Goal: Navigation & Orientation: Find specific page/section

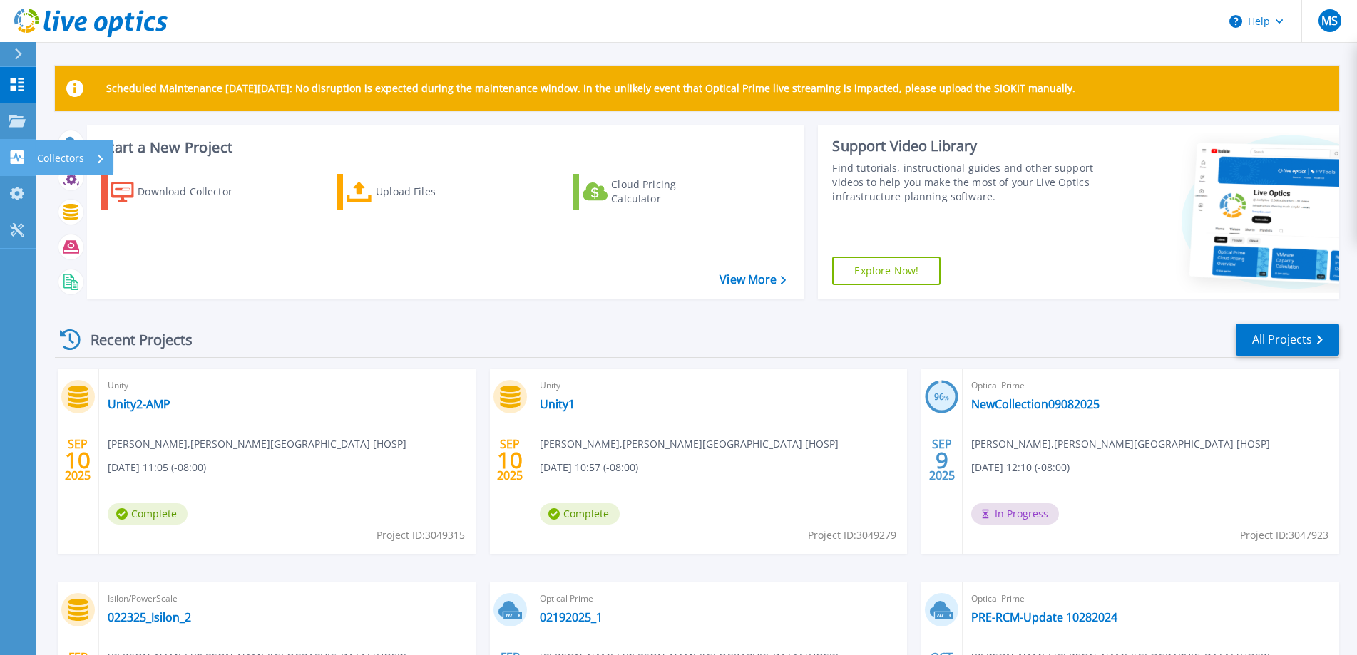
click at [20, 150] on icon at bounding box center [17, 157] width 17 height 14
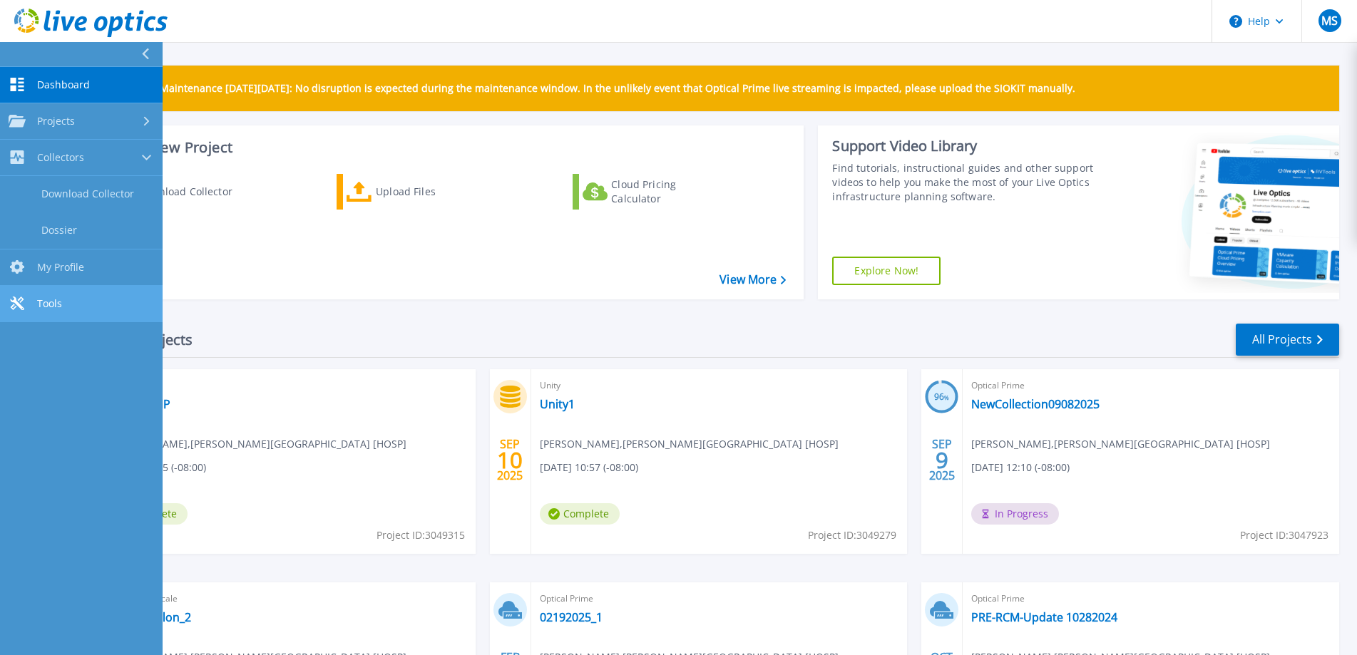
click at [47, 297] on span "Tools" at bounding box center [49, 303] width 25 height 13
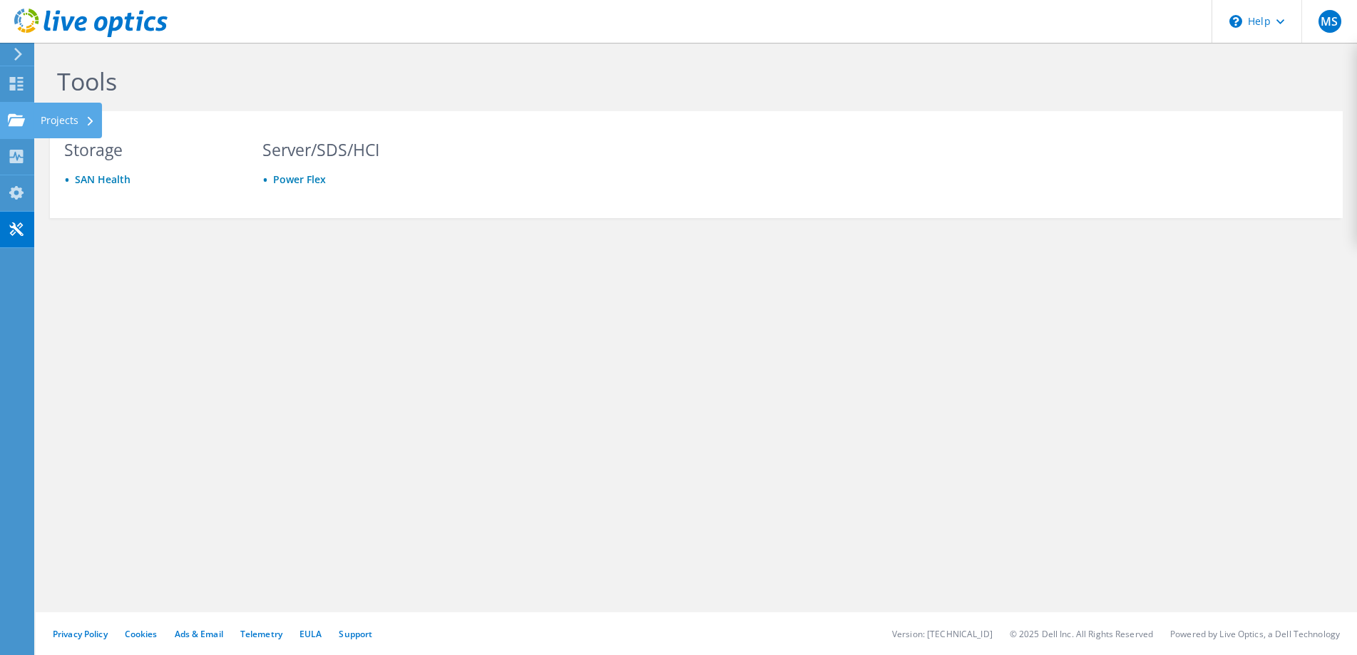
click at [15, 118] on icon at bounding box center [16, 120] width 17 height 14
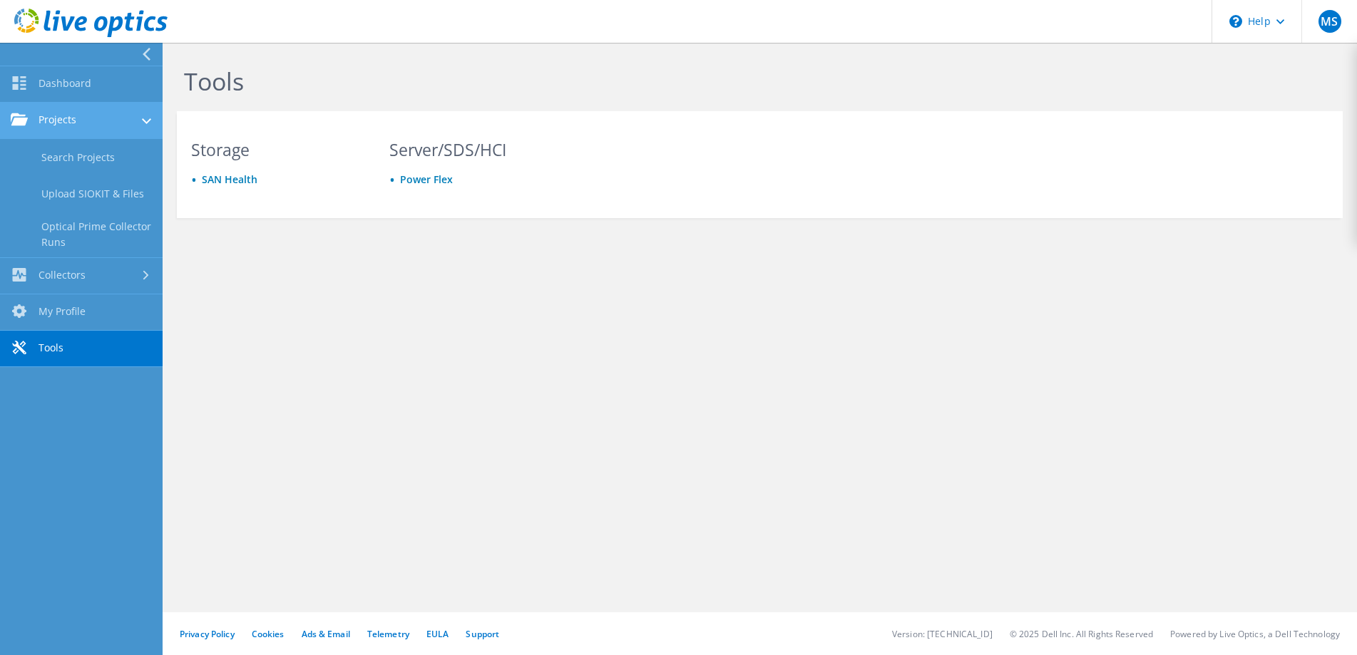
click at [58, 113] on link "Projects" at bounding box center [81, 121] width 163 height 36
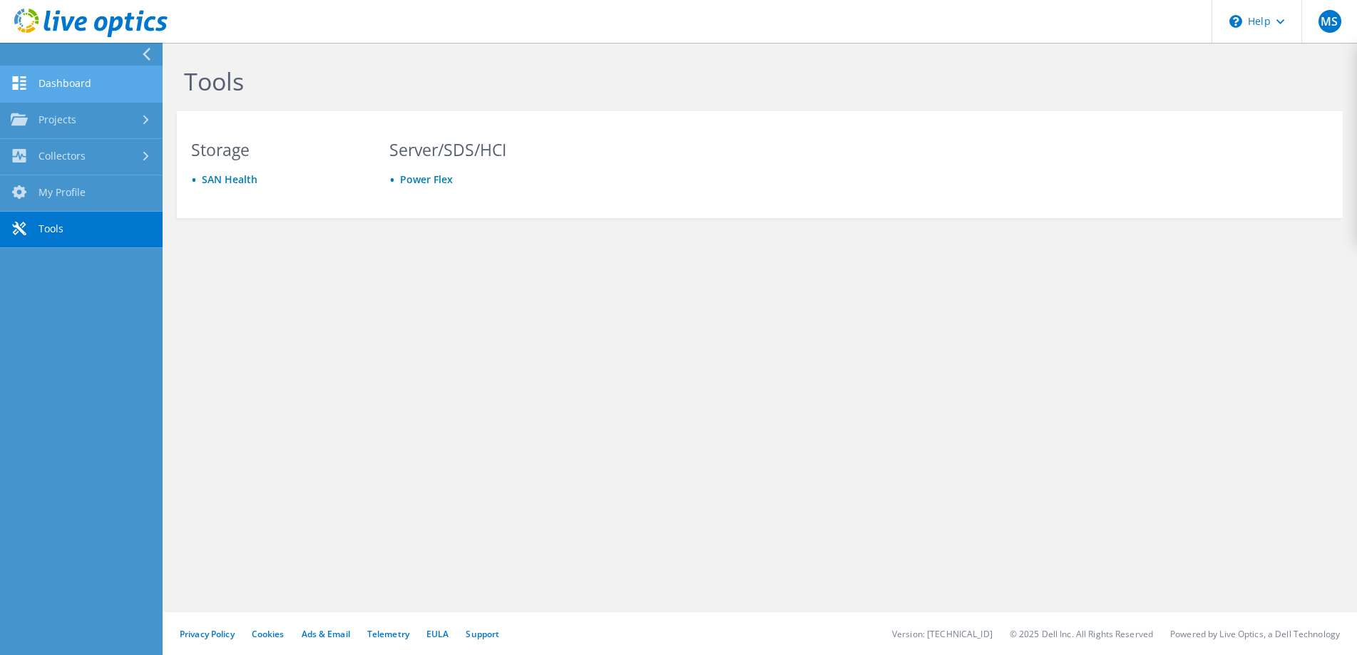
click at [55, 81] on link "Dashboard" at bounding box center [81, 84] width 163 height 36
